Goal: Transaction & Acquisition: Register for event/course

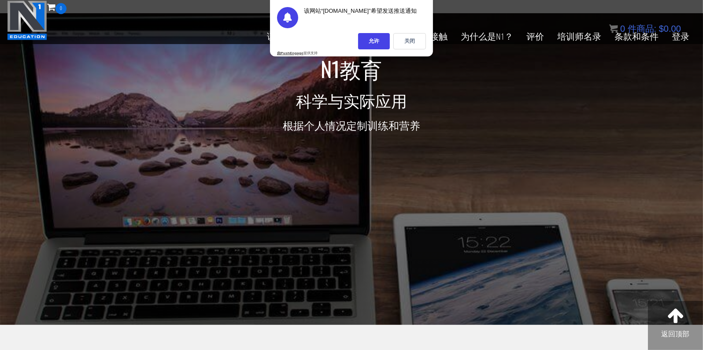
scroll to position [44, 0]
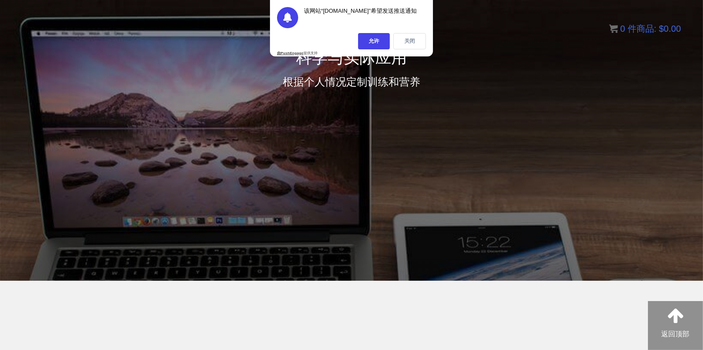
click at [402, 43] on div "关闭" at bounding box center [409, 41] width 33 height 16
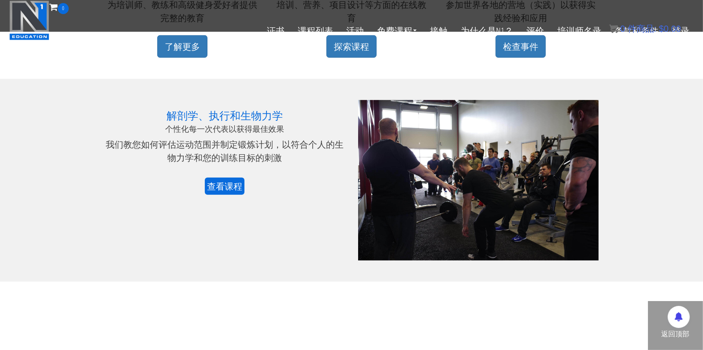
scroll to position [396, 0]
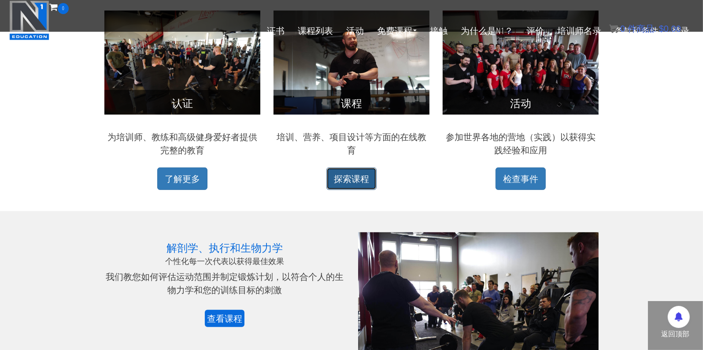
click at [345, 179] on font "探索课程" at bounding box center [351, 179] width 35 height 12
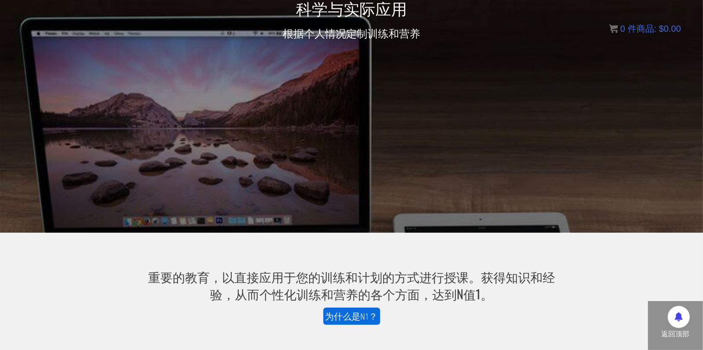
scroll to position [99, 0]
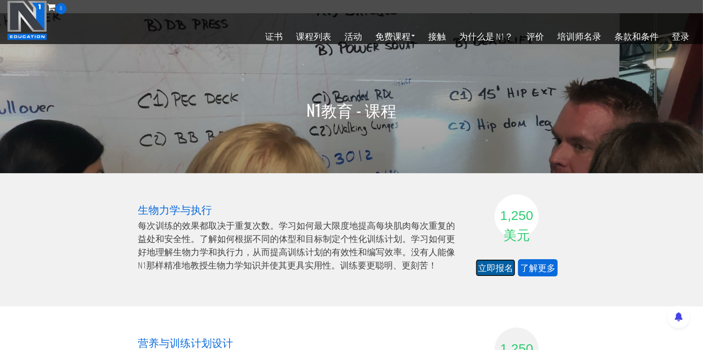
click at [499, 265] on font "立即报名" at bounding box center [495, 268] width 35 height 12
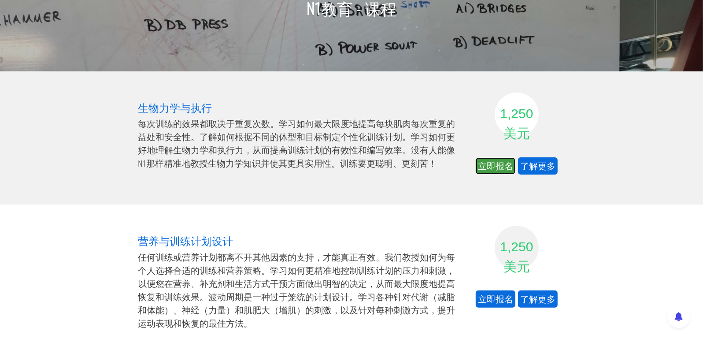
scroll to position [132, 0]
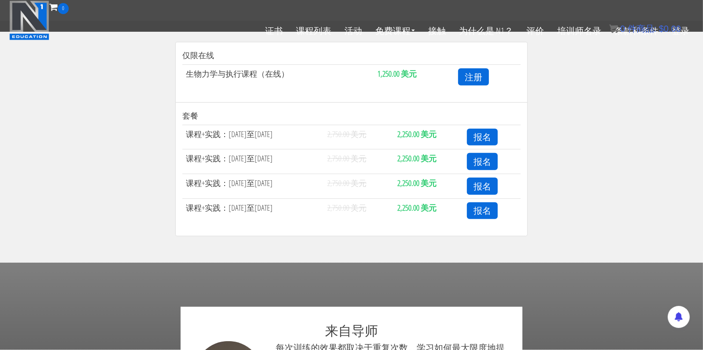
scroll to position [220, 0]
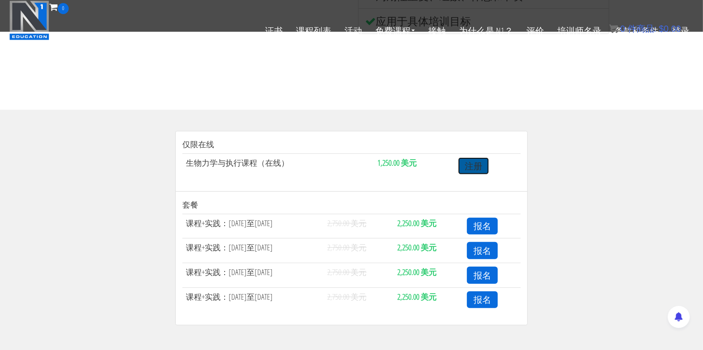
click at [476, 167] on font "注册" at bounding box center [474, 166] width 18 height 12
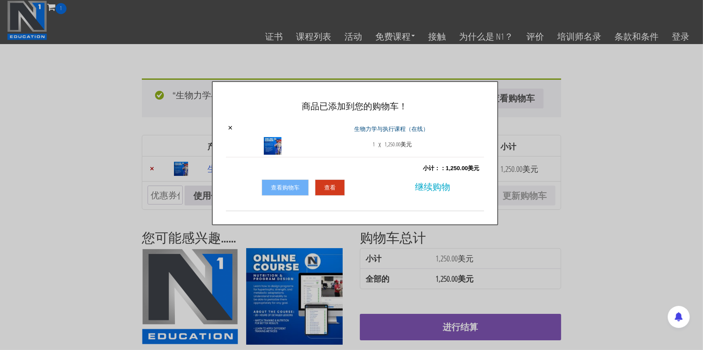
click at [332, 185] on font "查看" at bounding box center [329, 187] width 11 height 7
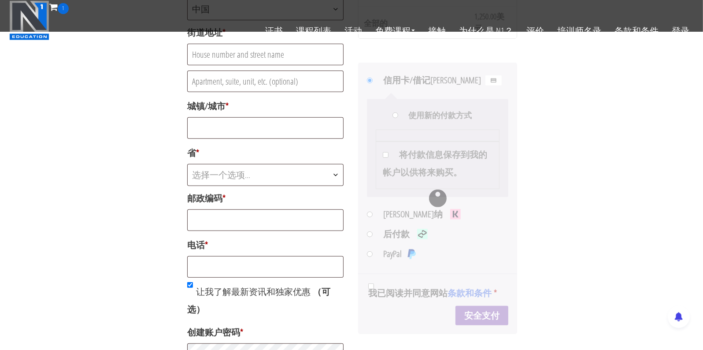
scroll to position [308, 0]
